Goal: Information Seeking & Learning: Learn about a topic

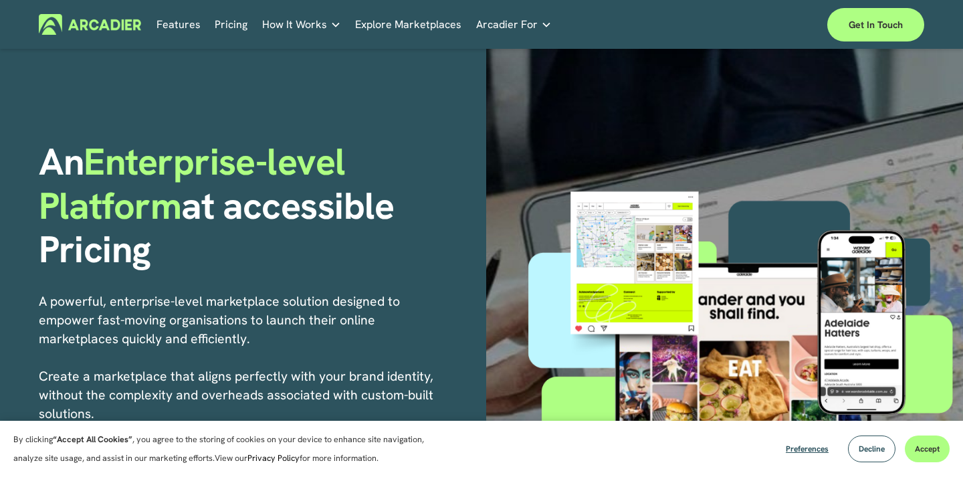
scroll to position [39, 0]
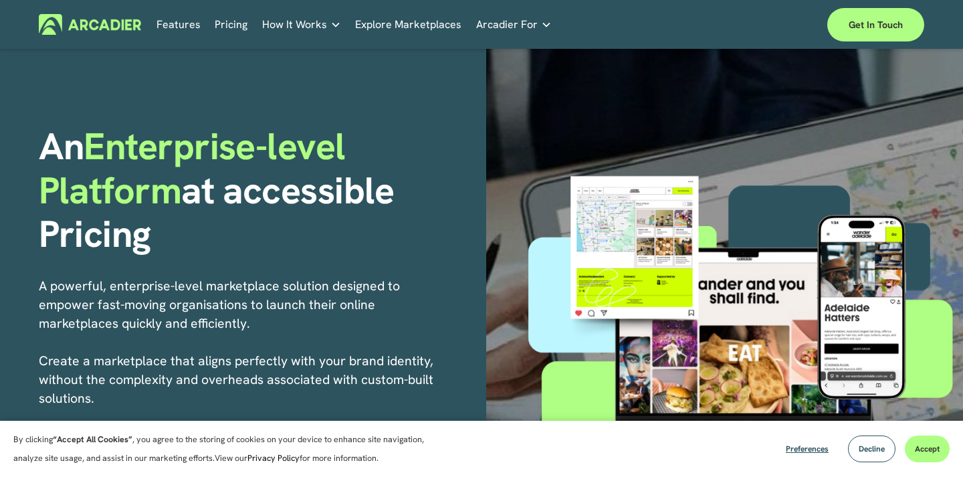
click at [235, 23] on link "Pricing" at bounding box center [231, 24] width 33 height 21
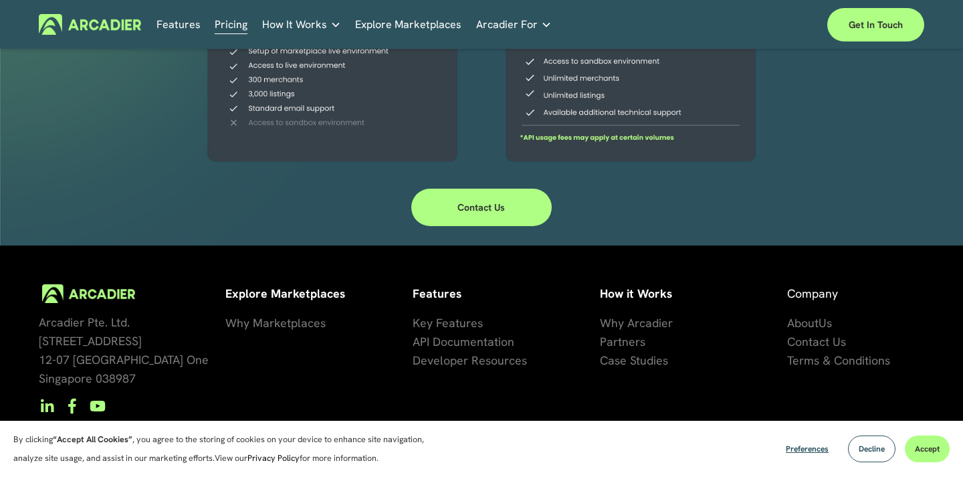
scroll to position [451, 0]
click at [624, 361] on span "se Studies" at bounding box center [642, 360] width 54 height 15
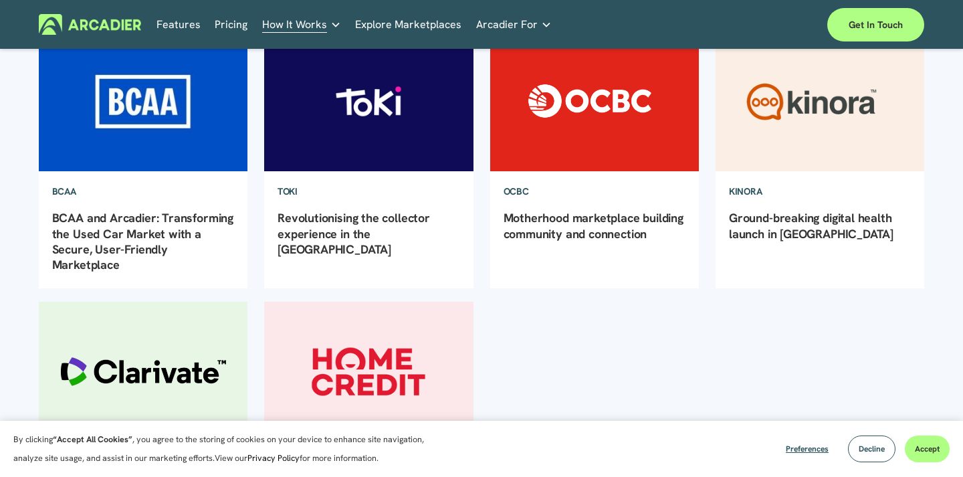
scroll to position [175, 0]
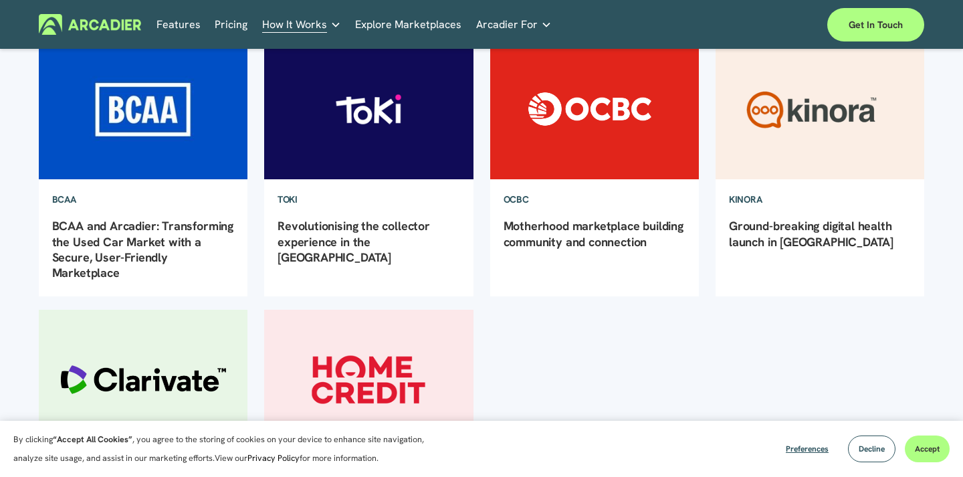
click at [375, 212] on div "TOKI Arcadier Marketing 23/7/24 TOKI Arcadier Marketing 23/7/24 Revolutionising…" at bounding box center [368, 237] width 209 height 117
click at [375, 151] on img at bounding box center [368, 109] width 211 height 141
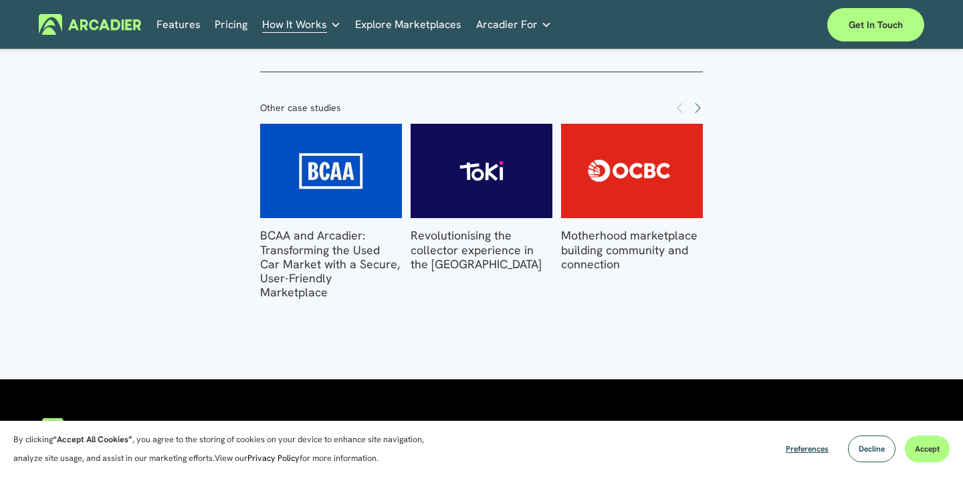
scroll to position [1877, 0]
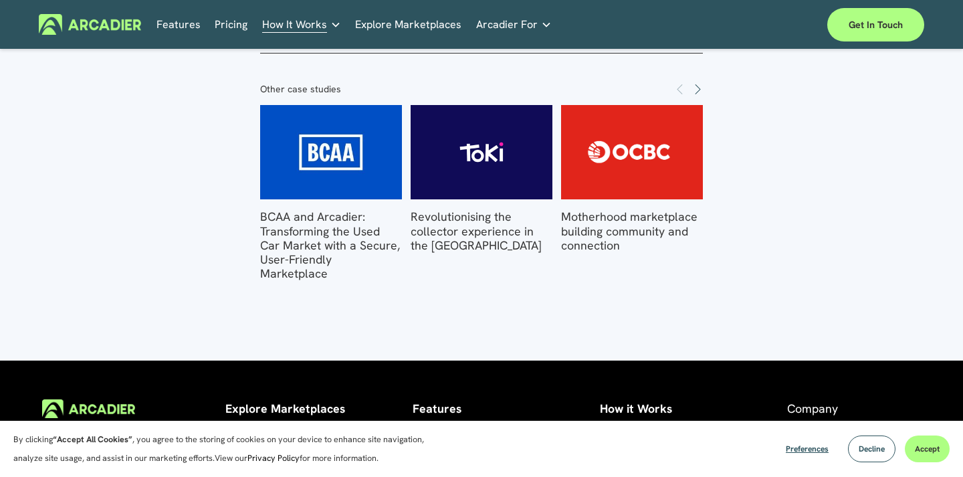
click at [611, 131] on img at bounding box center [632, 152] width 196 height 94
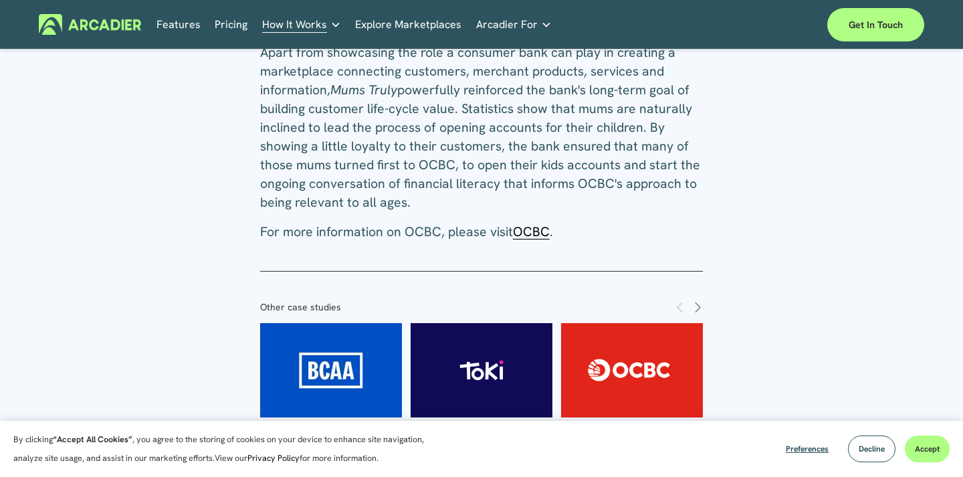
scroll to position [1138, 0]
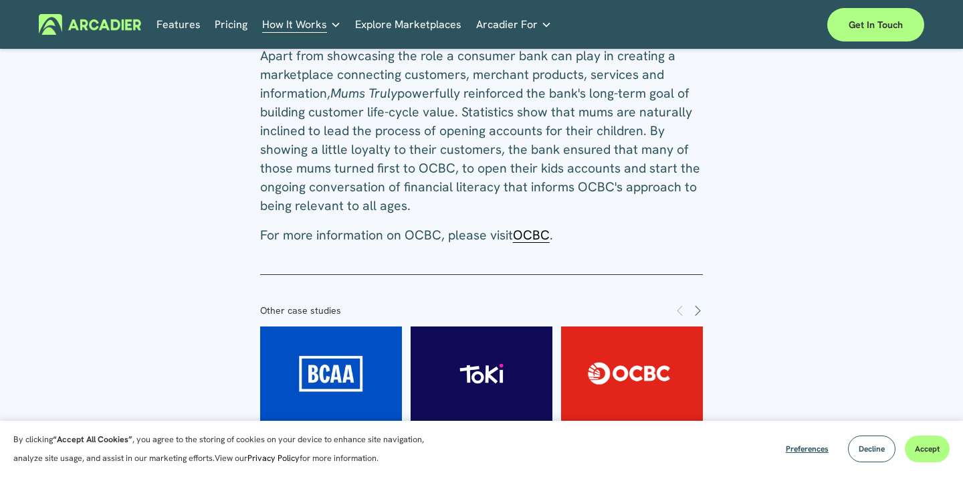
click at [539, 235] on span "OCBC" at bounding box center [531, 235] width 37 height 17
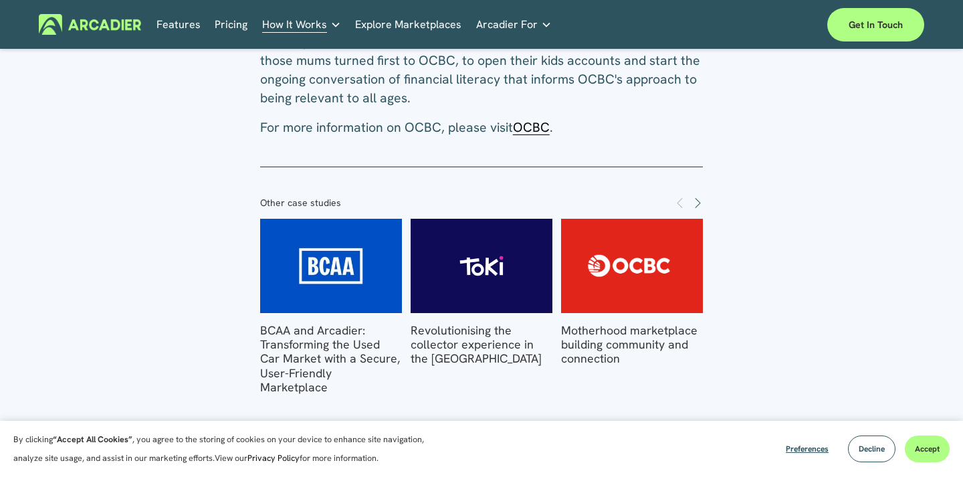
scroll to position [1245, 0]
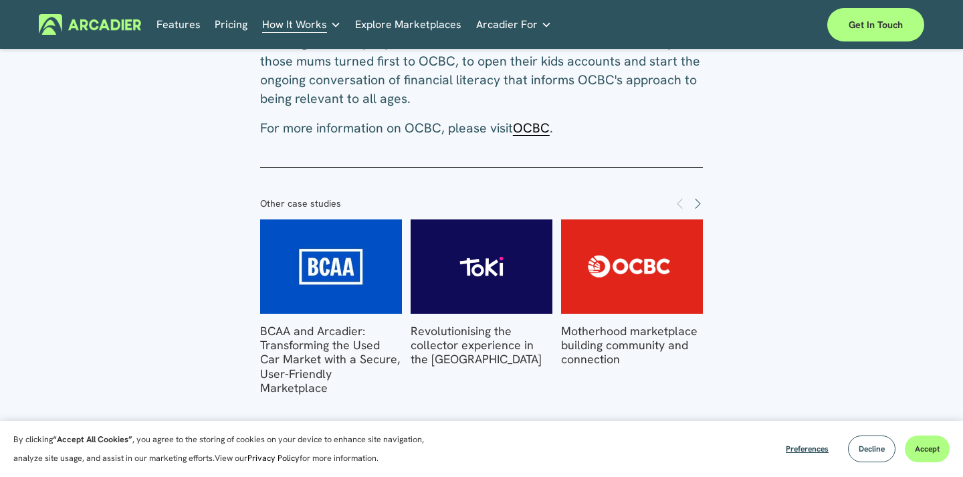
click at [631, 288] on img at bounding box center [632, 266] width 196 height 94
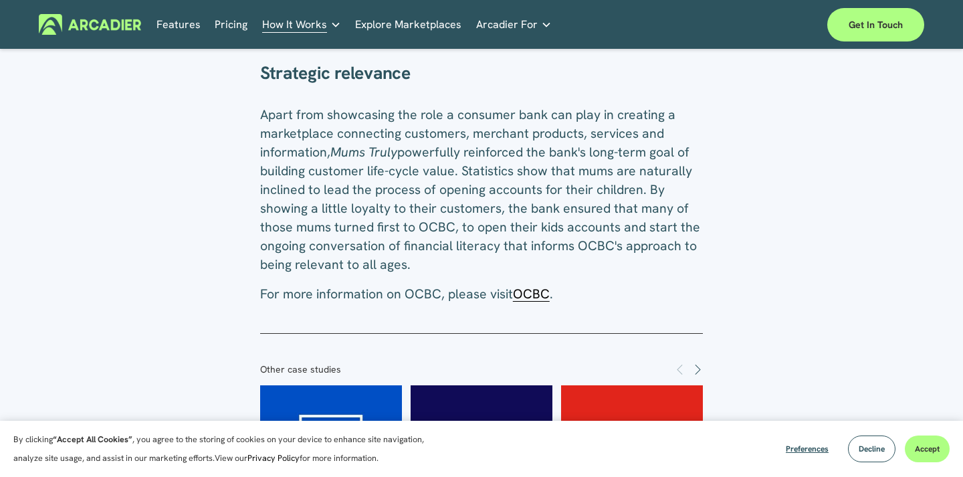
scroll to position [1082, 0]
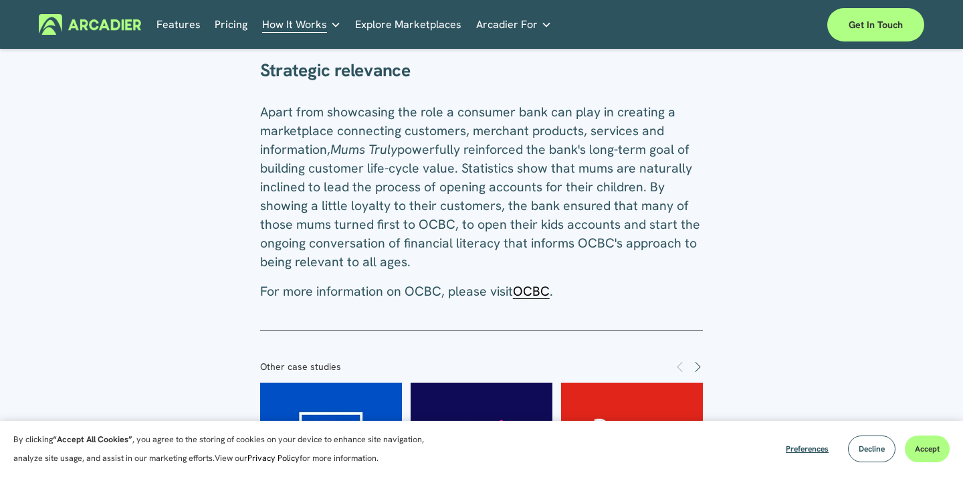
click at [546, 293] on span "OCBC" at bounding box center [531, 291] width 37 height 17
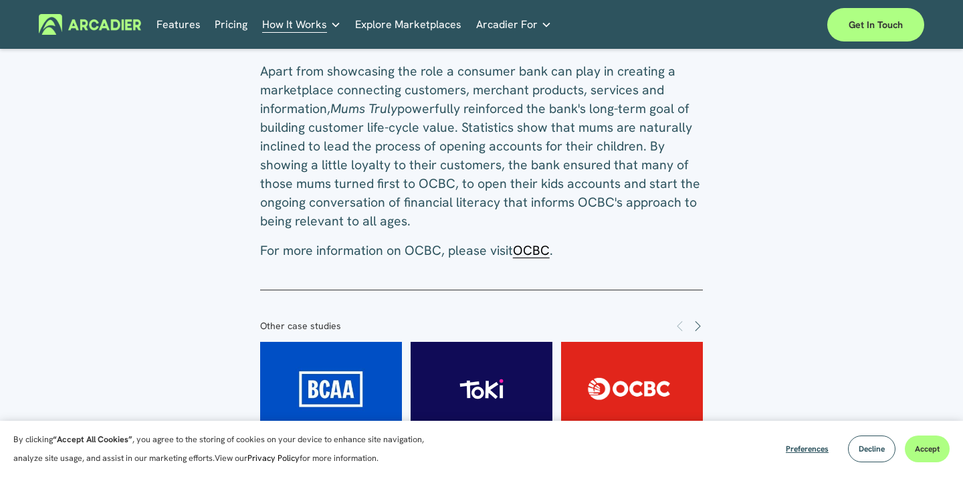
scroll to position [1137, 0]
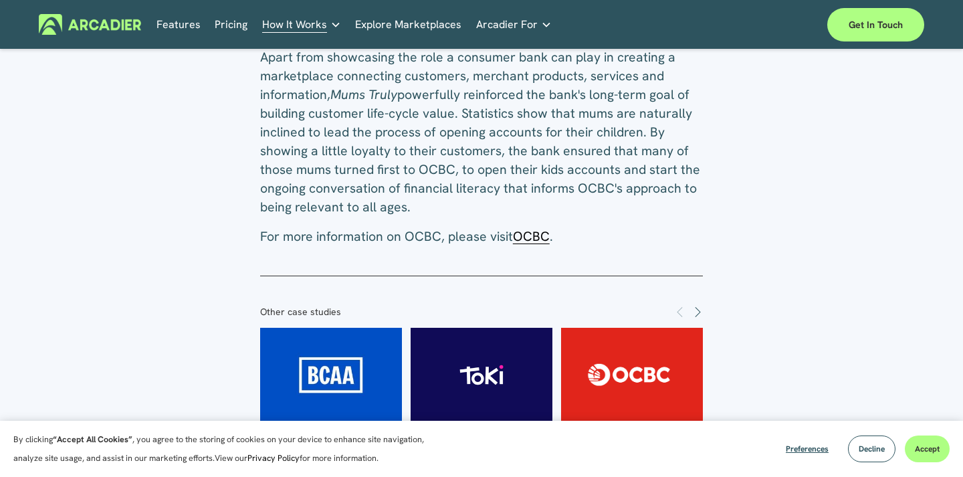
click at [232, 23] on link "Pricing" at bounding box center [231, 24] width 33 height 21
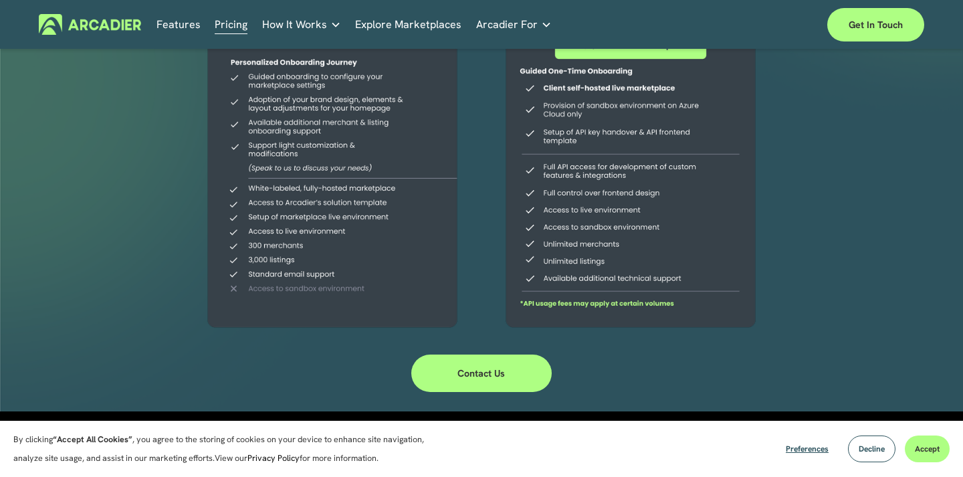
scroll to position [288, 0]
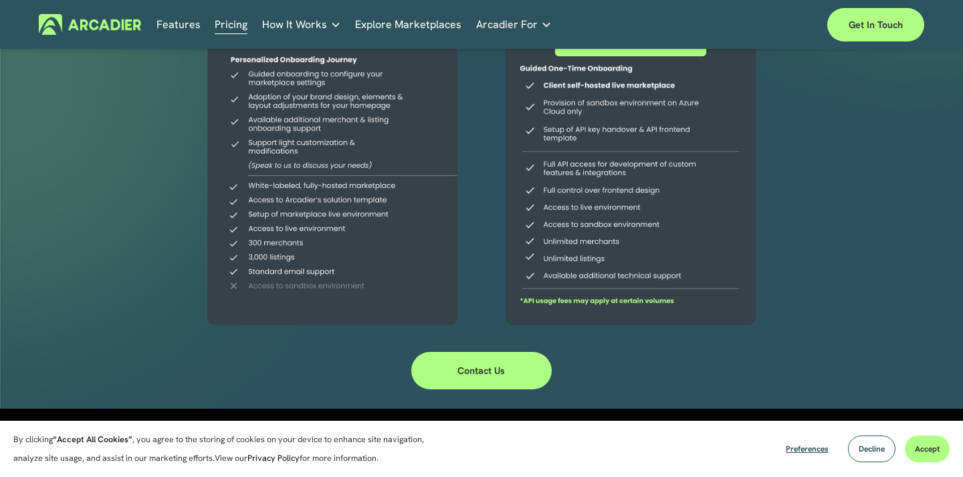
click at [387, 217] on div at bounding box center [332, 76] width 289 height 514
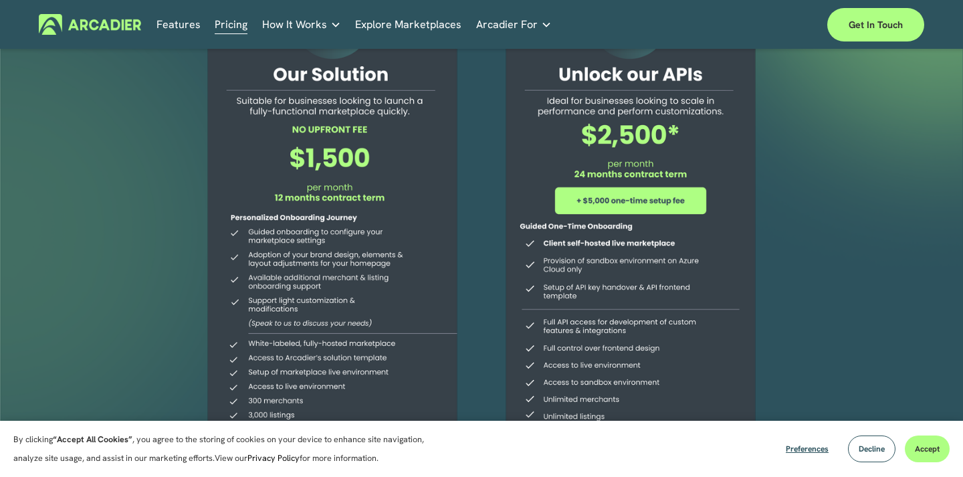
scroll to position [132, 0]
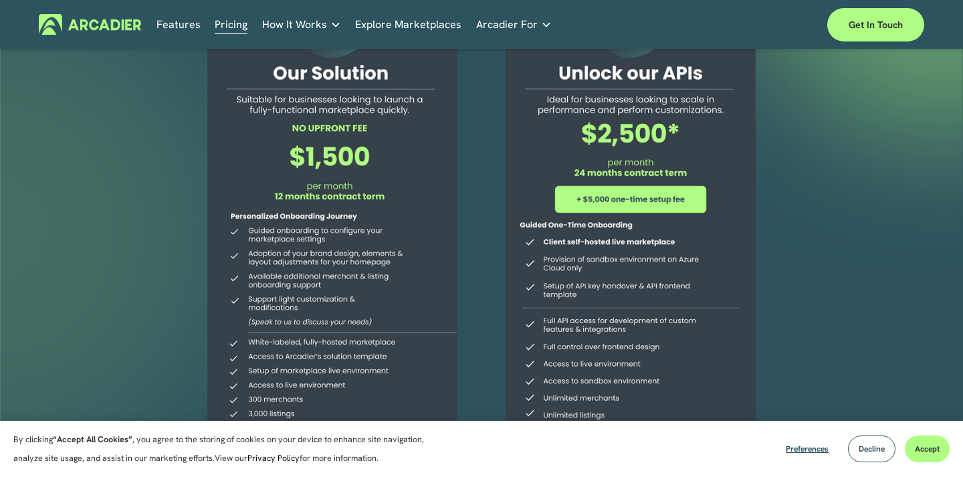
click at [332, 150] on div at bounding box center [332, 232] width 289 height 514
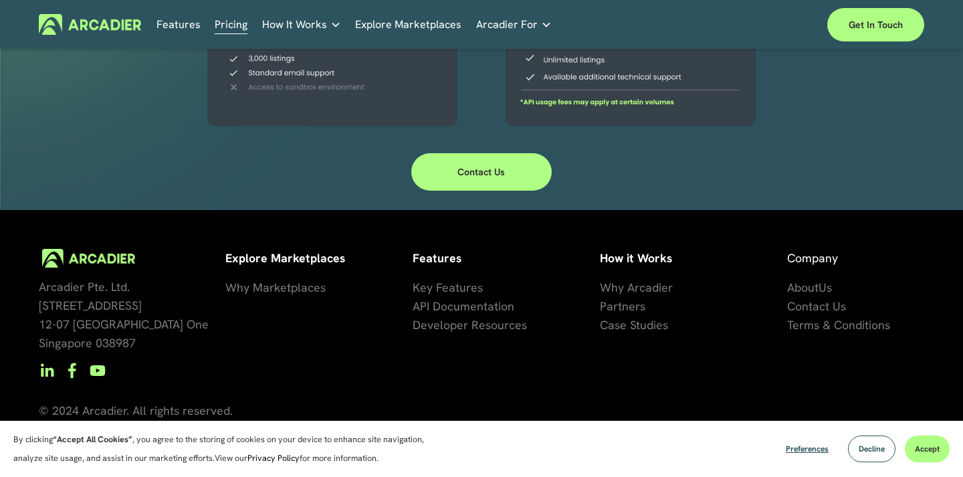
scroll to position [478, 0]
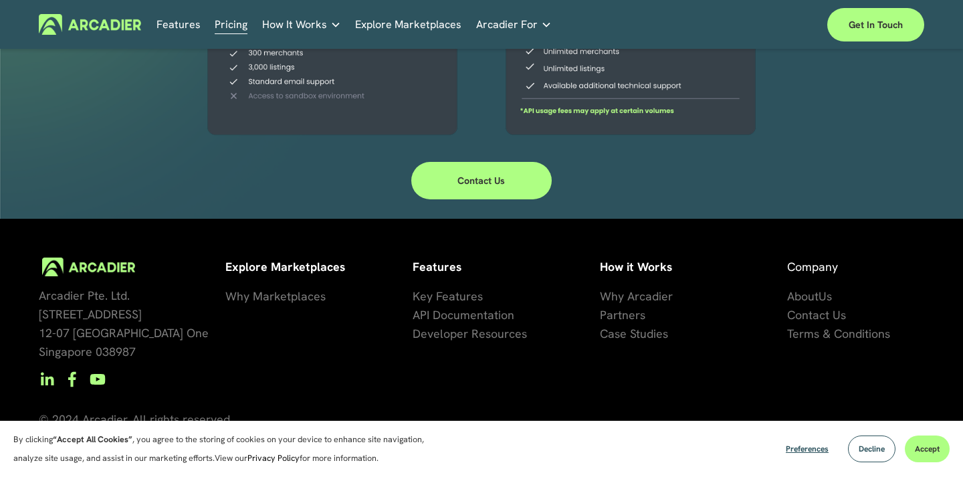
click at [300, 298] on span "Why Marketplaces" at bounding box center [275, 295] width 100 height 15
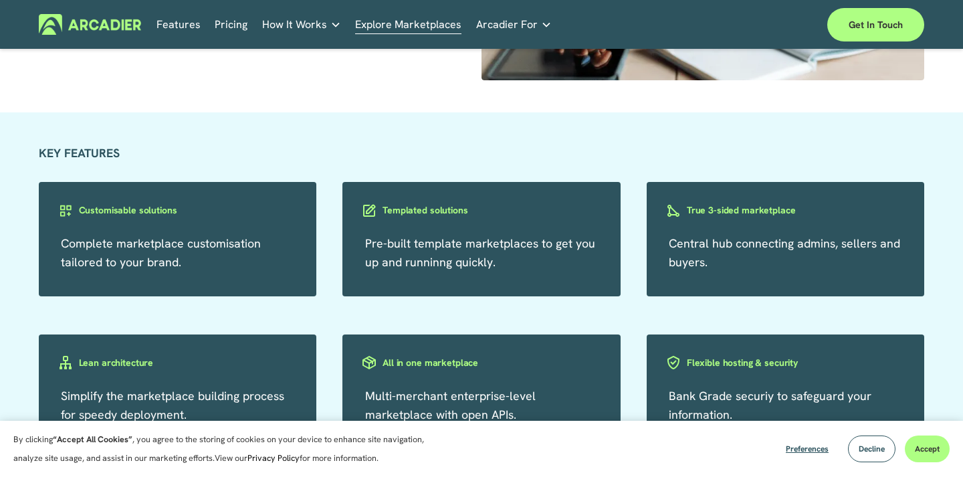
scroll to position [2132, 0]
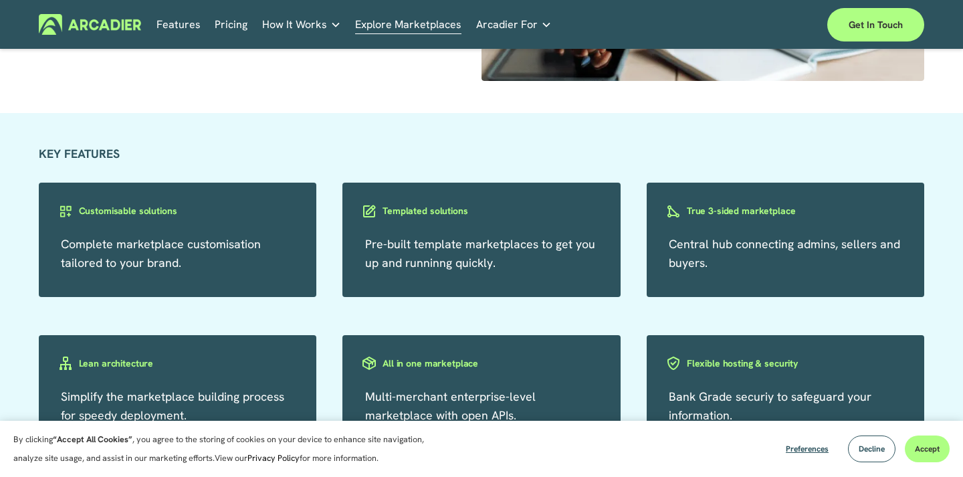
click at [435, 253] on span "Pre-built template marketplaces to get you up and runninng quickly." at bounding box center [480, 253] width 230 height 34
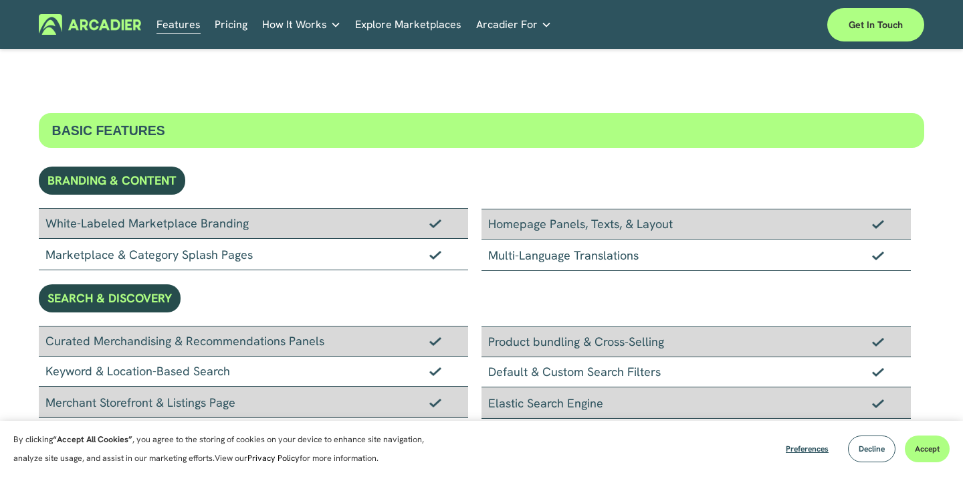
click at [401, 14] on link "Explore Marketplaces" at bounding box center [408, 24] width 106 height 21
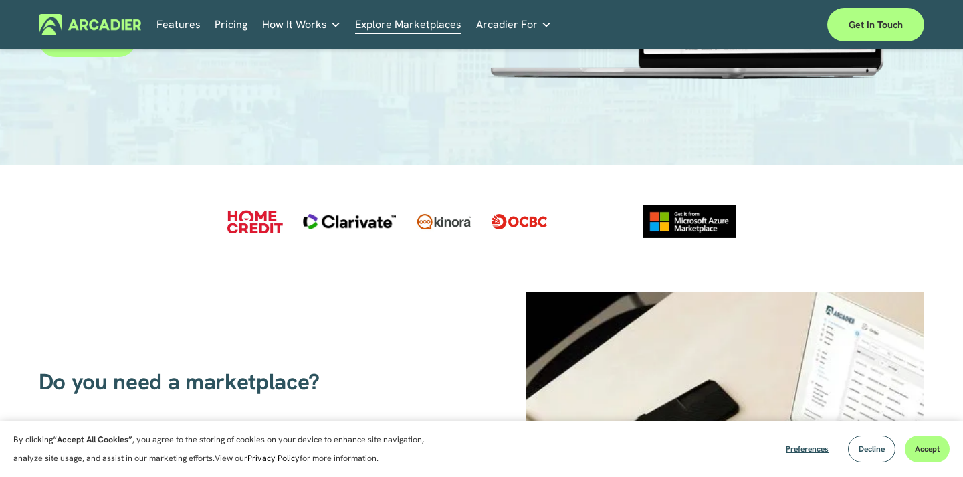
scroll to position [40, 0]
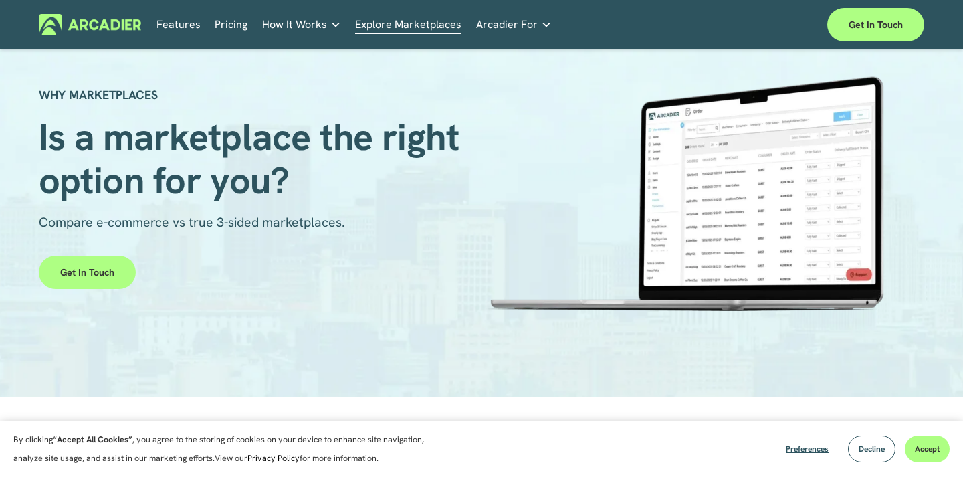
click at [0, 0] on link "Real Estate Whether you sell or rent out real estate, our marketplace tech seam…" at bounding box center [0, 0] width 0 height 0
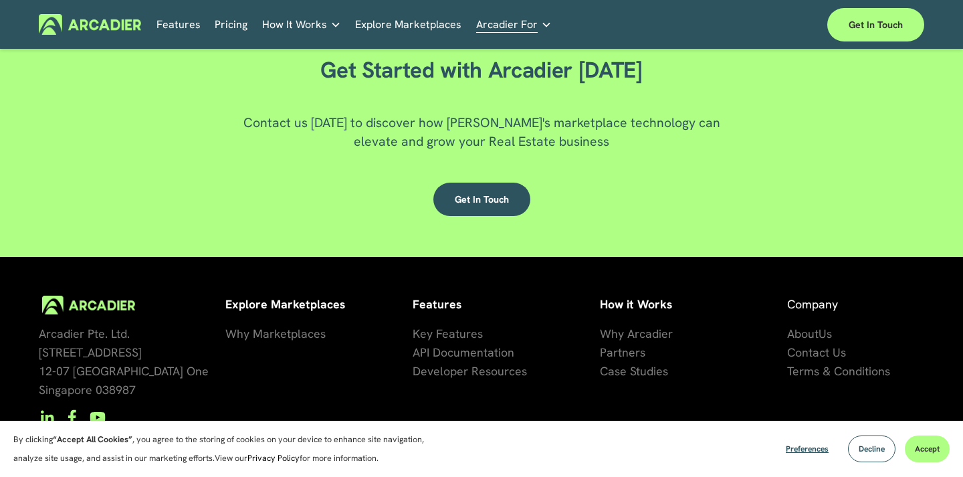
scroll to position [2628, 0]
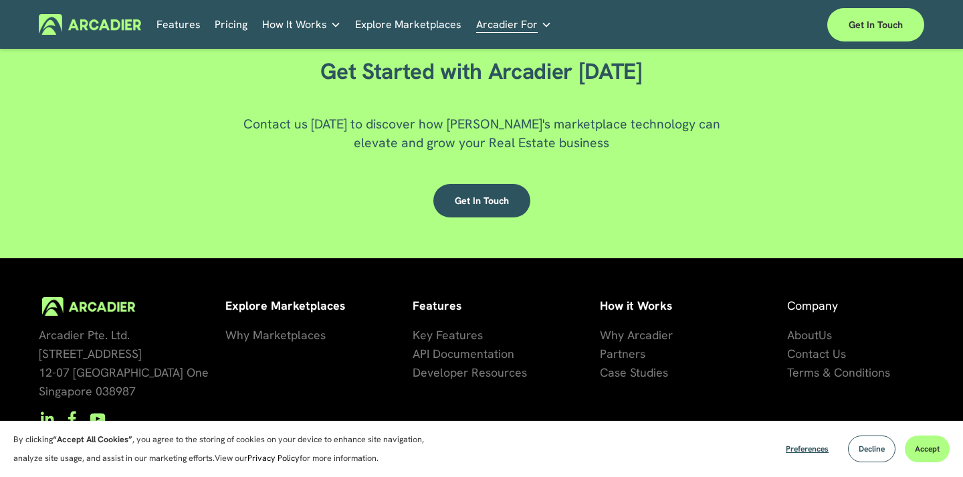
click at [486, 195] on link "Get in touch" at bounding box center [481, 200] width 97 height 33
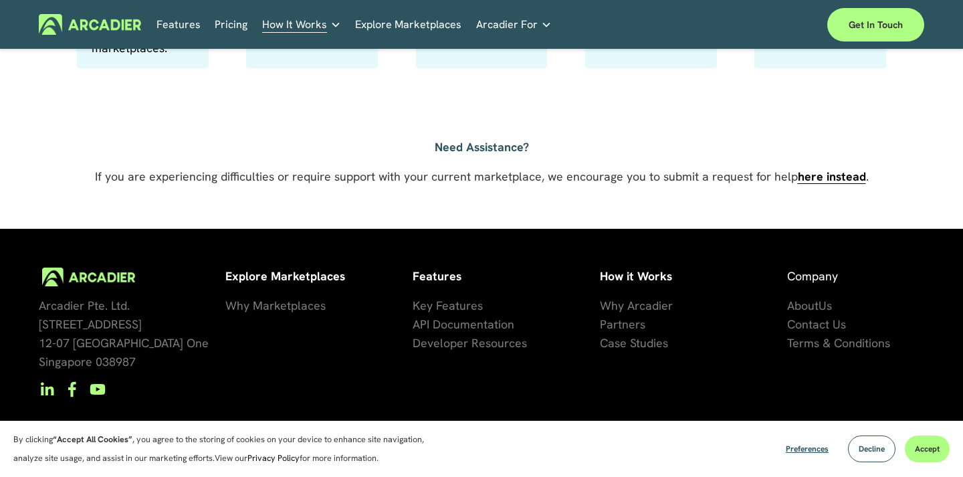
scroll to position [995, 0]
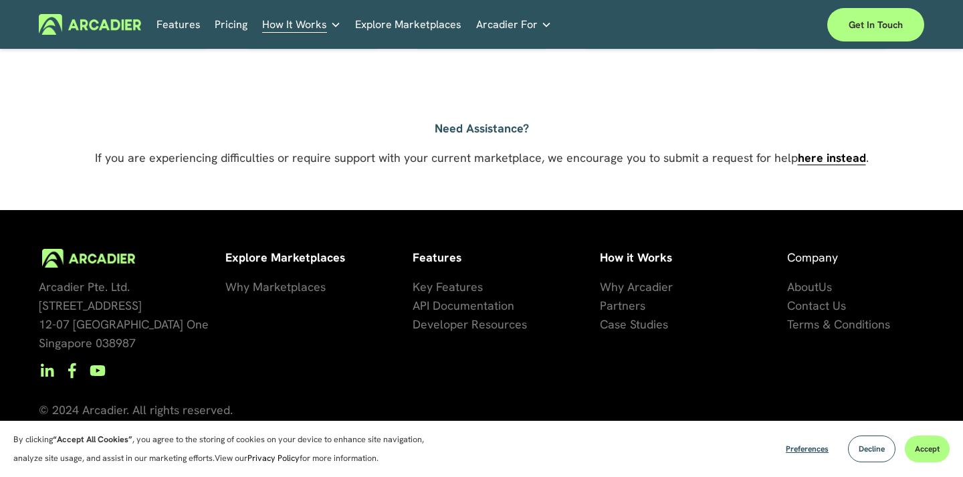
click at [623, 321] on span "se Studies" at bounding box center [642, 323] width 54 height 15
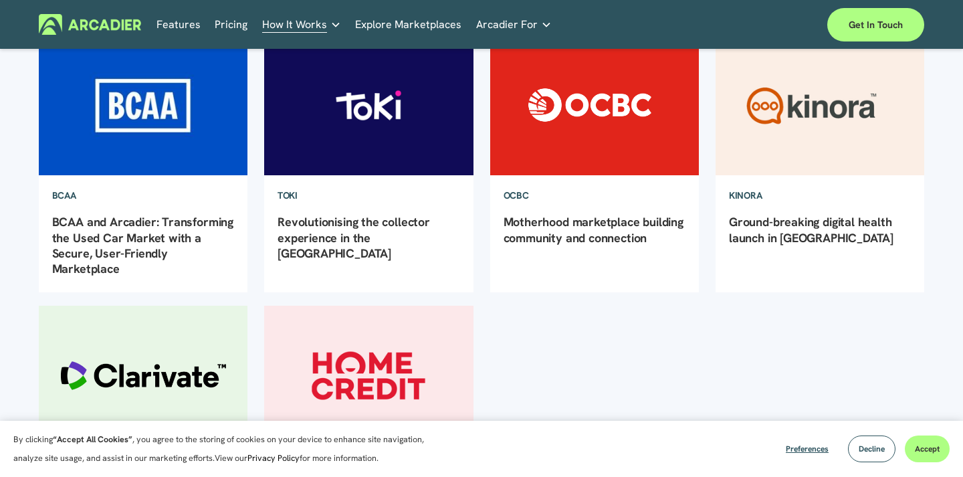
scroll to position [184, 0]
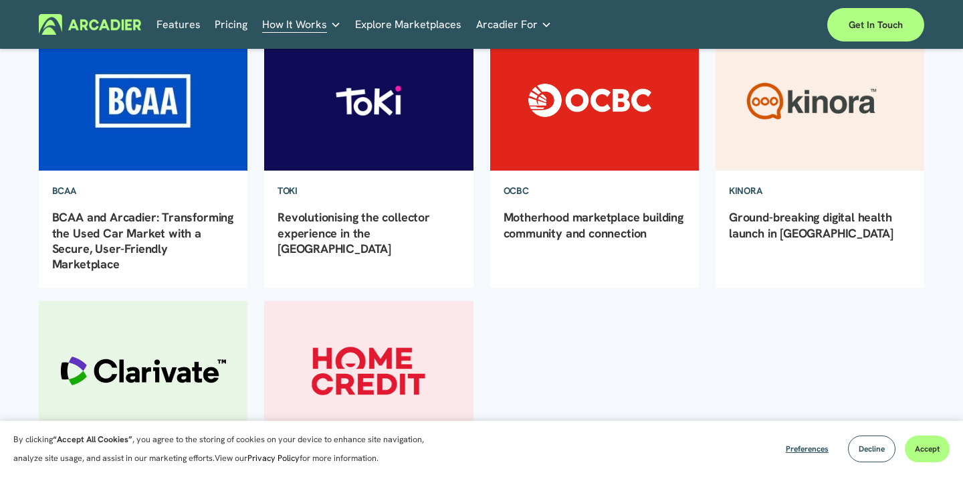
click at [827, 121] on img at bounding box center [819, 100] width 211 height 141
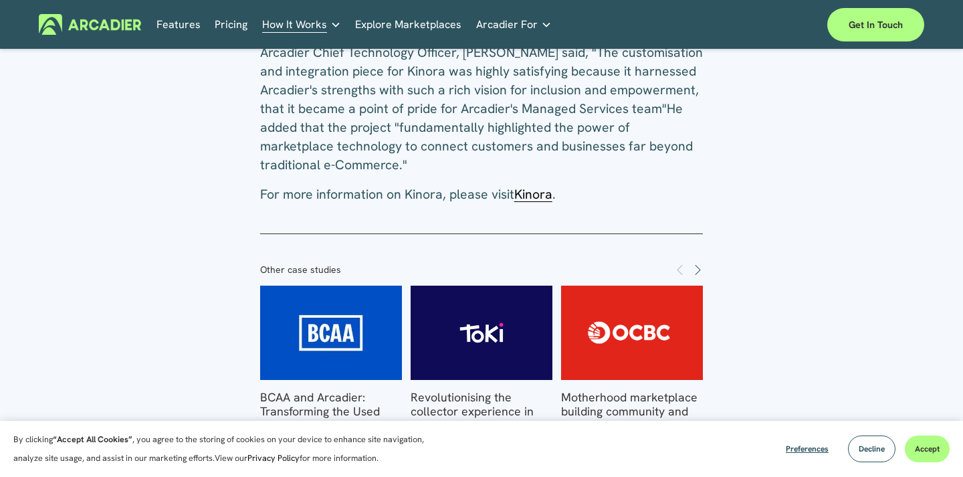
scroll to position [1513, 0]
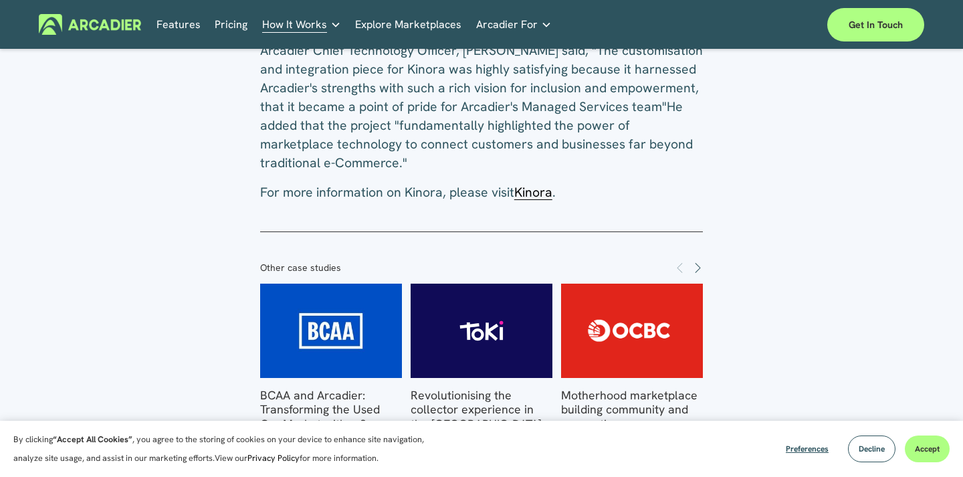
click at [537, 184] on span "Kinora" at bounding box center [533, 192] width 38 height 17
click at [366, 284] on img at bounding box center [331, 331] width 197 height 94
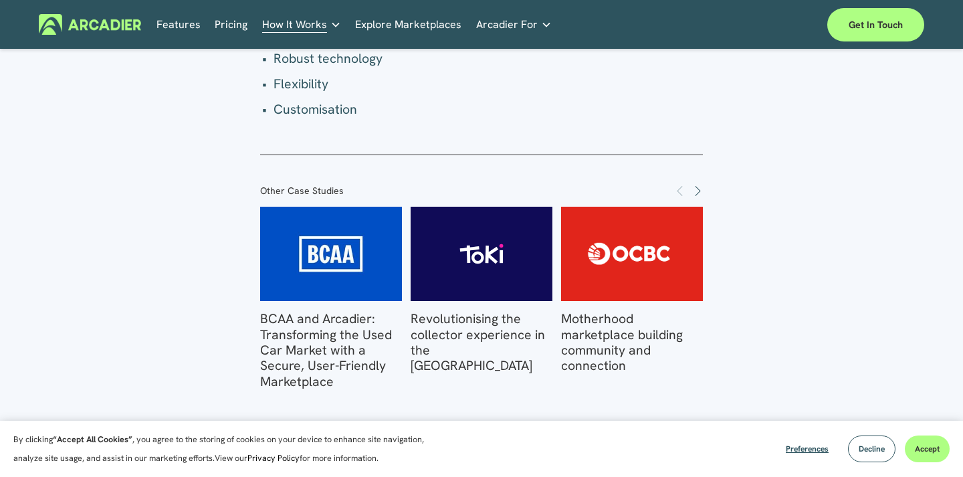
scroll to position [2495, 0]
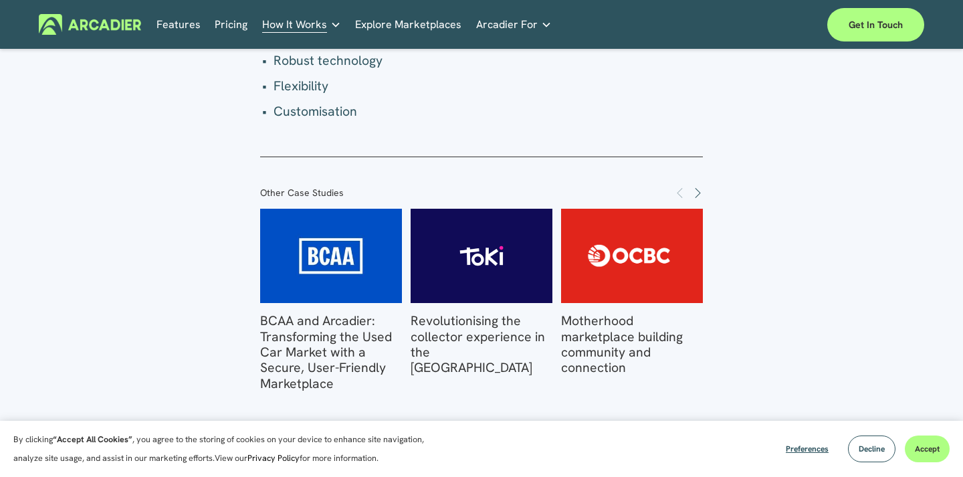
click at [359, 227] on img at bounding box center [331, 256] width 197 height 94
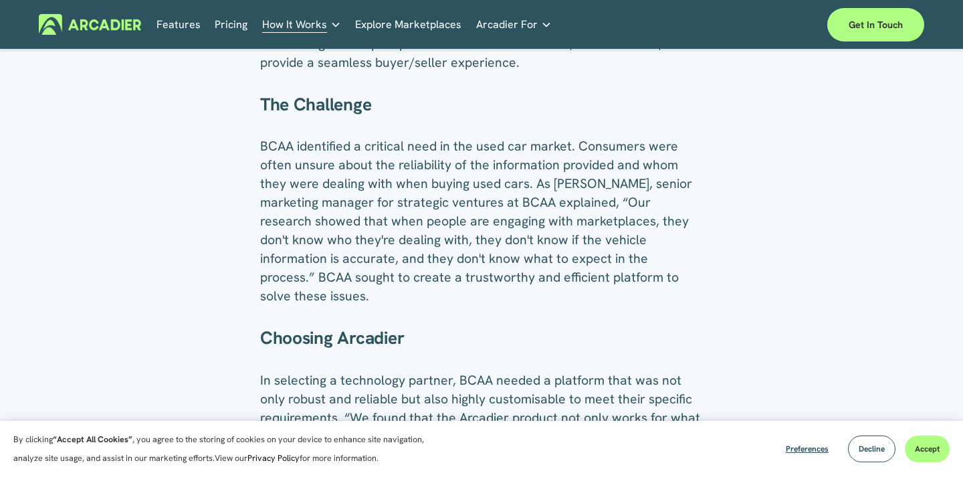
scroll to position [326, 0]
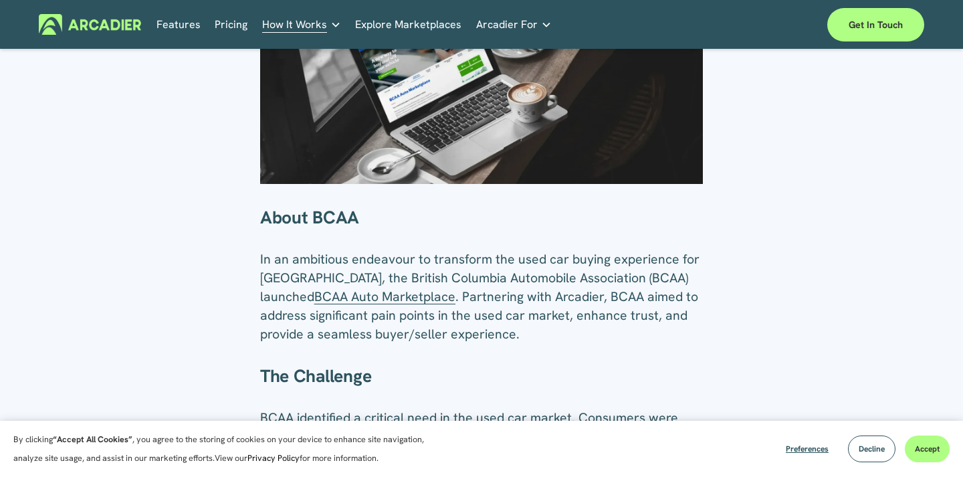
click at [428, 298] on span "BCAA Auto Marketplace" at bounding box center [384, 296] width 141 height 17
